Goal: Information Seeking & Learning: Learn about a topic

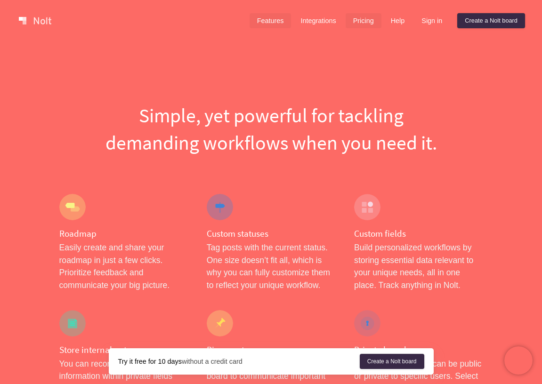
click at [361, 21] on link "Pricing" at bounding box center [363, 20] width 36 height 15
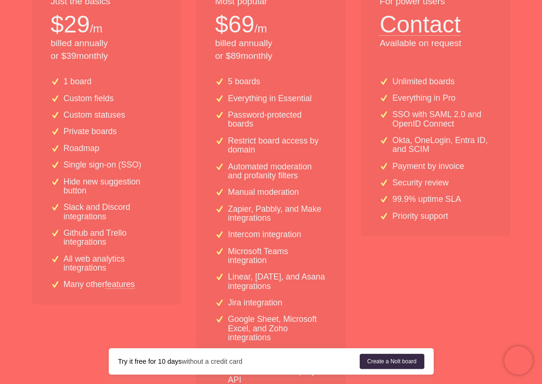
scroll to position [259, 0]
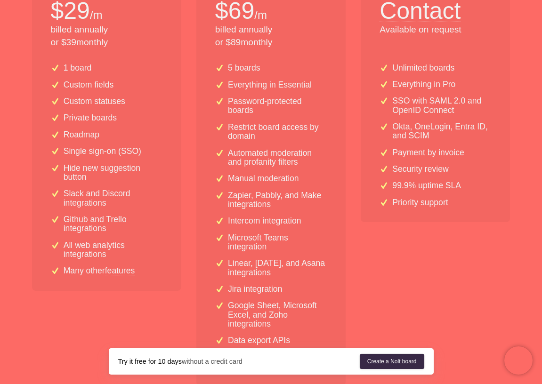
click at [127, 271] on link "features" at bounding box center [120, 270] width 30 height 8
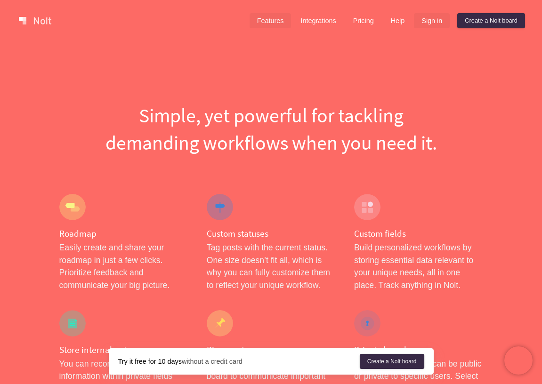
click at [436, 23] on link "Sign in" at bounding box center [432, 20] width 36 height 15
click at [348, 19] on link "Pricing" at bounding box center [363, 20] width 36 height 15
